Goal: Task Accomplishment & Management: Complete application form

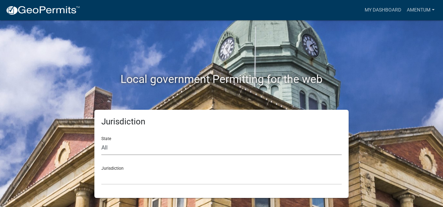
click at [121, 150] on select "All [US_STATE] [US_STATE] [US_STATE] [US_STATE] [US_STATE] [US_STATE] [US_STATE…" at bounding box center [221, 148] width 241 height 14
select select "[US_STATE]"
click at [101, 141] on select "All [US_STATE] [US_STATE] [US_STATE] [US_STATE] [US_STATE] [US_STATE] [US_STATE…" at bounding box center [221, 148] width 241 height 14
click at [111, 183] on select "[GEOGRAPHIC_DATA], [US_STATE] [GEOGRAPHIC_DATA], [US_STATE]" at bounding box center [221, 177] width 241 height 14
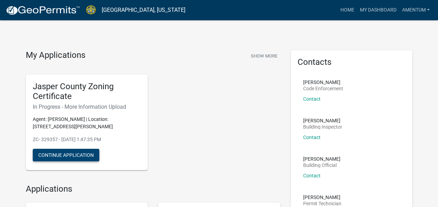
click at [71, 154] on button "Continue Application" at bounding box center [66, 155] width 67 height 13
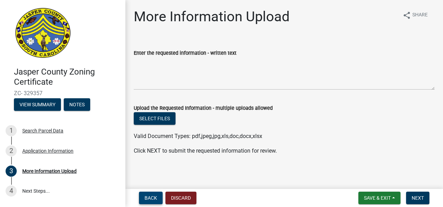
click at [144, 198] on button "Back" at bounding box center [151, 198] width 24 height 13
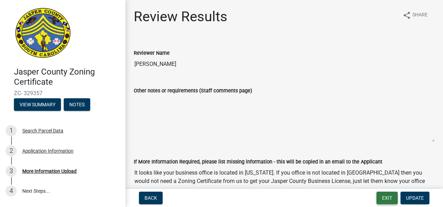
click at [383, 196] on button "Exit" at bounding box center [387, 198] width 21 height 13
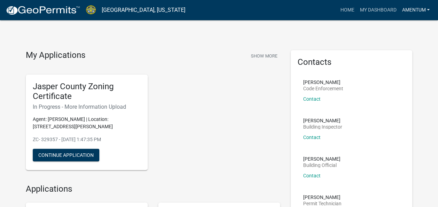
click at [420, 10] on link "Amentum" at bounding box center [415, 9] width 33 height 13
click at [397, 49] on link "Logout" at bounding box center [405, 51] width 56 height 17
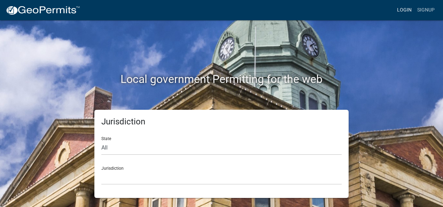
click at [404, 10] on link "Login" at bounding box center [405, 9] width 20 height 13
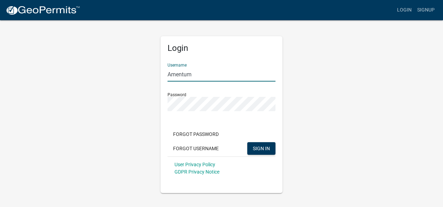
click at [197, 76] on input "Amentum" at bounding box center [222, 74] width 108 height 14
type input "A"
type input "[EMAIL_ADDRESS][DOMAIN_NAME]"
click at [142, 103] on div "Login Username [EMAIL_ADDRESS][DOMAIN_NAME] Password Forgot Password Forgot Use…" at bounding box center [221, 107] width 397 height 174
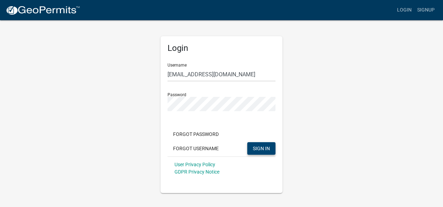
click at [265, 146] on span "SIGN IN" at bounding box center [261, 148] width 17 height 6
